Goal: Task Accomplishment & Management: Manage account settings

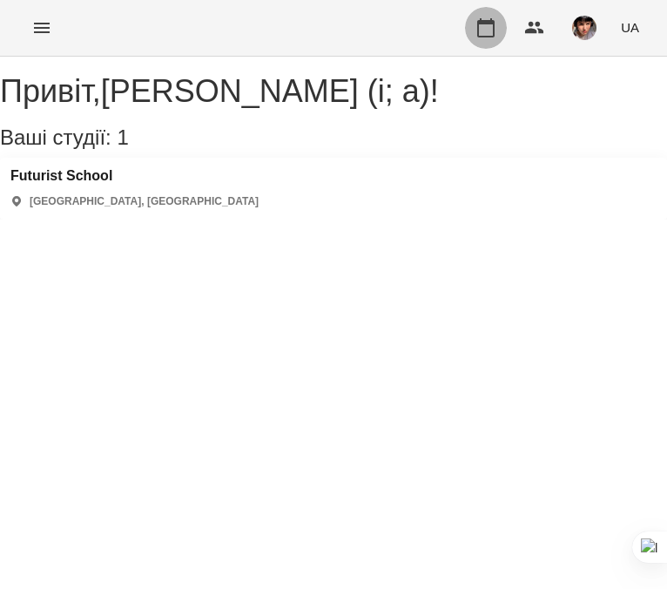
click at [477, 24] on icon "button" at bounding box center [486, 27] width 21 height 21
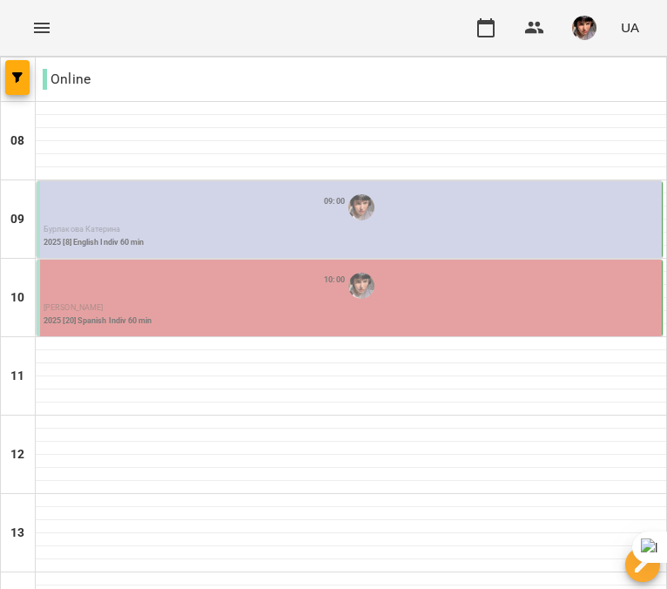
click at [193, 226] on p "Бурлакова Катерина" at bounding box center [351, 230] width 615 height 12
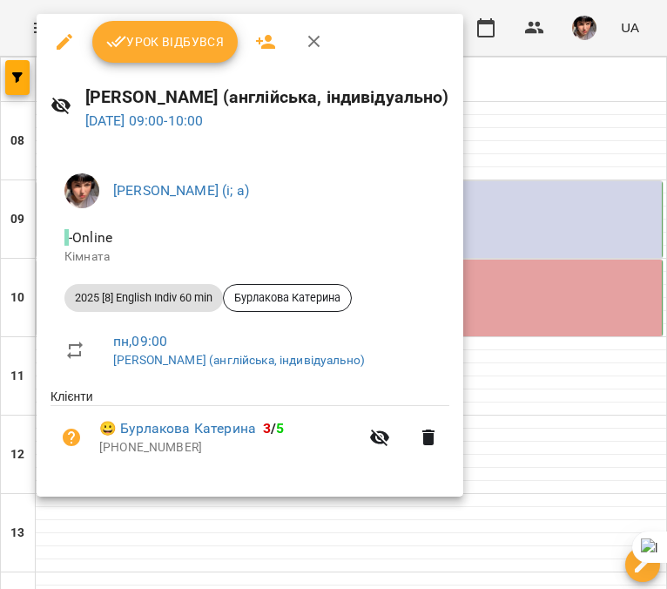
click at [189, 56] on button "Урок відбувся" at bounding box center [165, 42] width 146 height 42
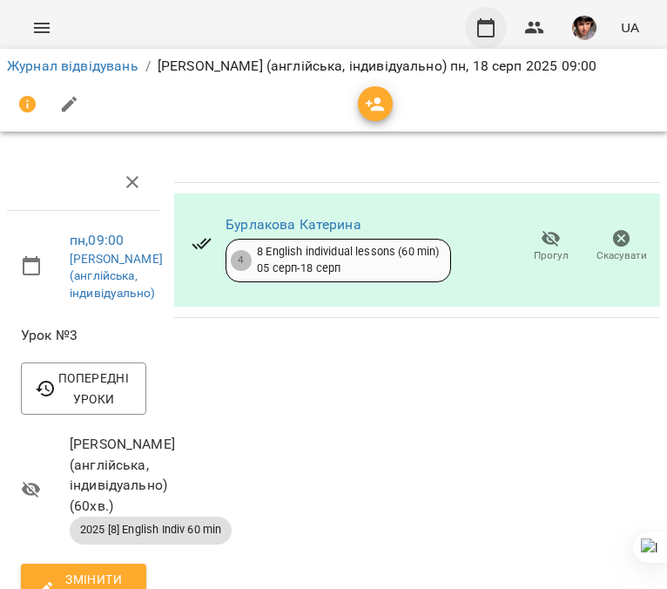
click at [479, 30] on icon "button" at bounding box center [485, 27] width 17 height 19
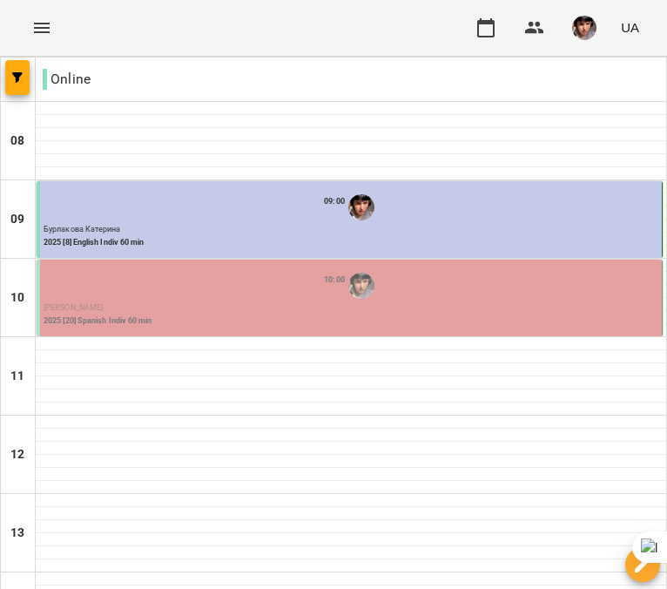
click at [160, 326] on p "2025 [20] Spanish Indiv 60 min" at bounding box center [351, 321] width 615 height 12
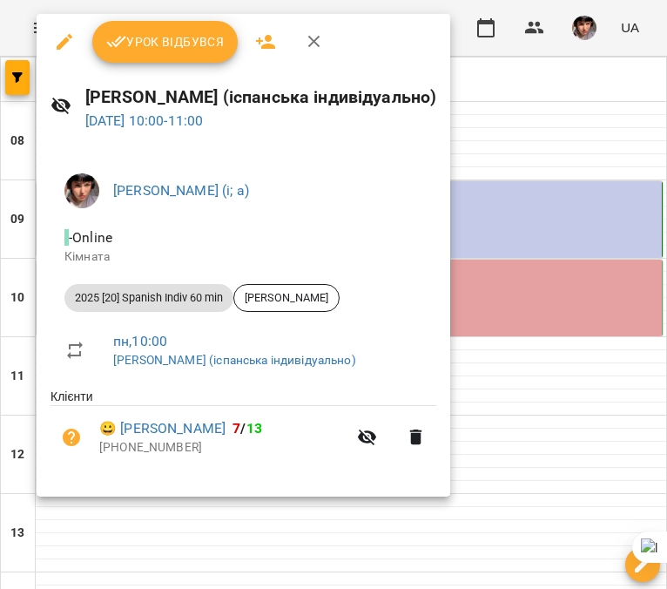
click at [173, 33] on span "Урок відбувся" at bounding box center [165, 41] width 118 height 21
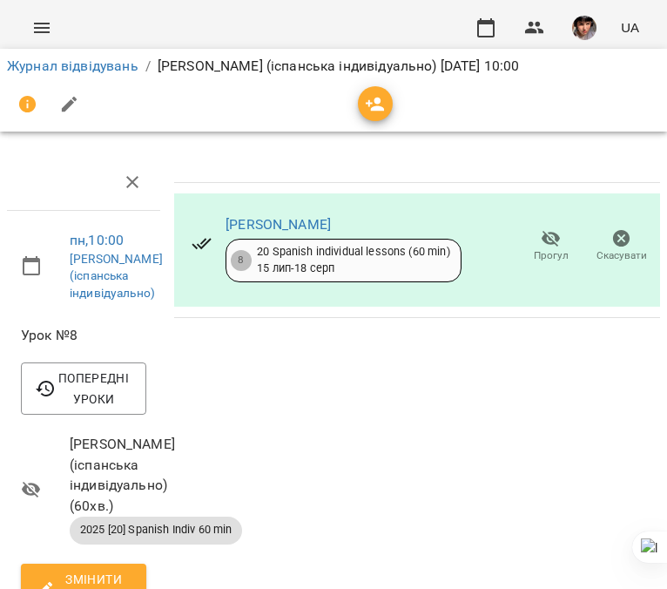
click at [584, 24] on img "button" at bounding box center [584, 28] width 24 height 24
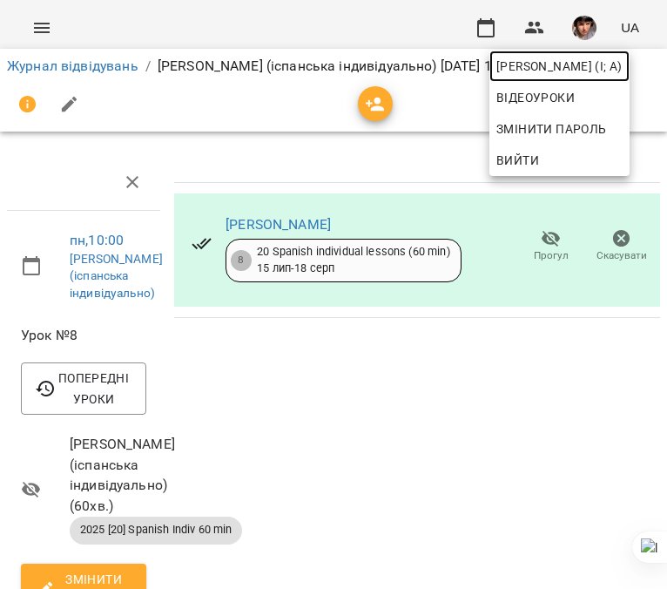
click at [544, 68] on span "[PERSON_NAME] (і; а)" at bounding box center [559, 66] width 126 height 21
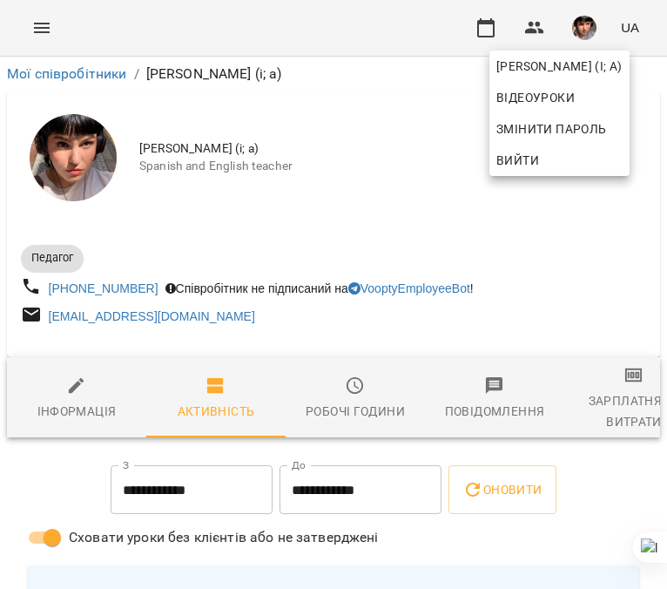
click at [629, 385] on div at bounding box center [333, 294] width 667 height 589
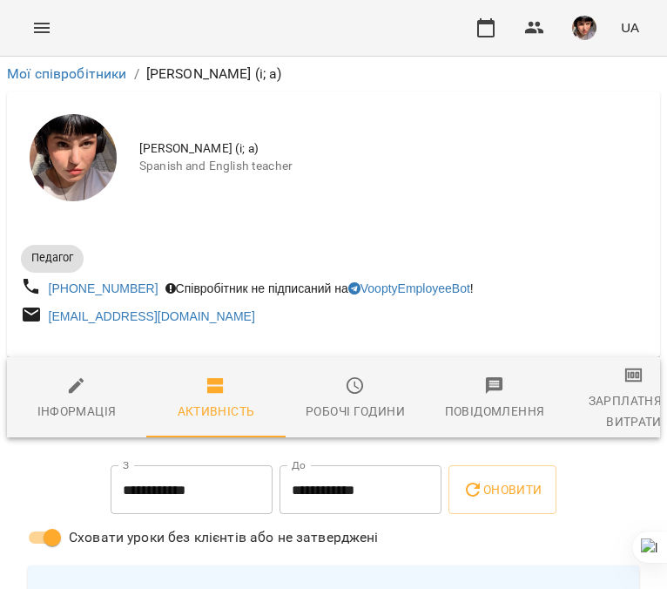
click at [622, 395] on div "Зарплатня та Витрати" at bounding box center [634, 411] width 118 height 42
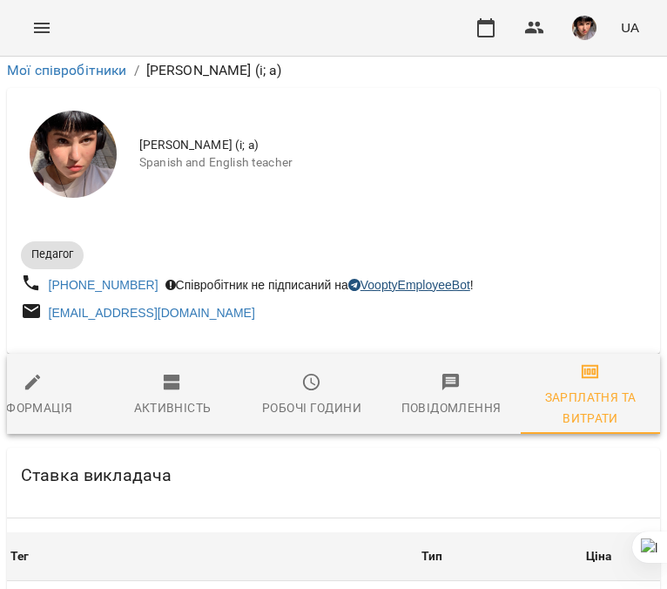
scroll to position [4690, 0]
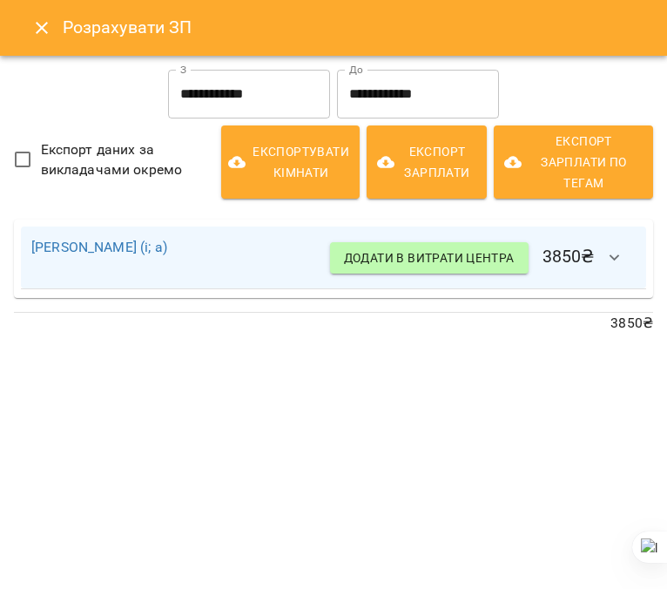
click at [620, 257] on icon "button" at bounding box center [615, 257] width 21 height 21
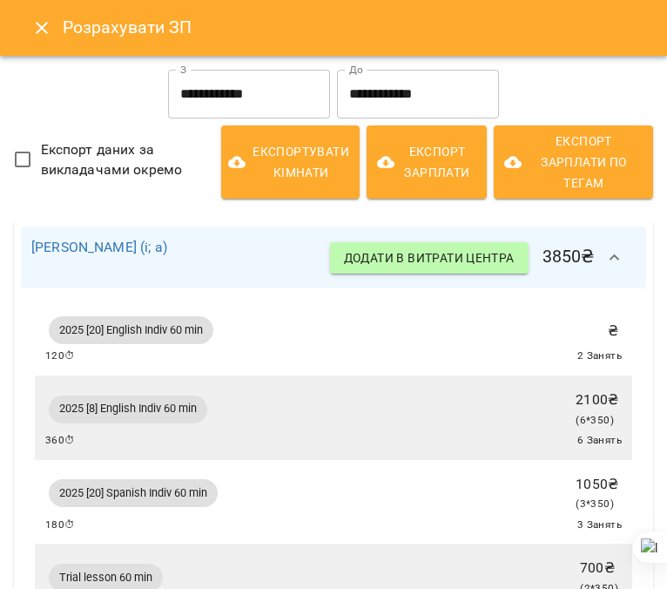
click at [620, 257] on icon "button" at bounding box center [615, 257] width 21 height 21
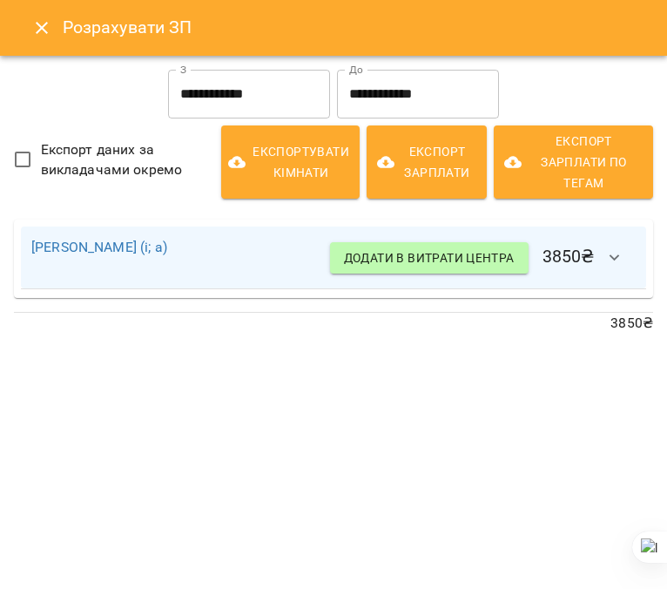
click at [43, 26] on icon "Close" at bounding box center [42, 28] width 12 height 12
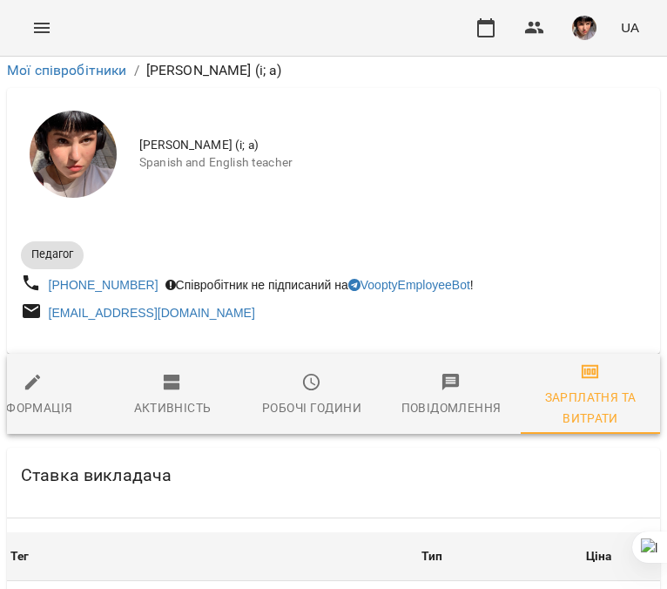
scroll to position [0, 3]
